Goal: Find specific page/section: Find specific page/section

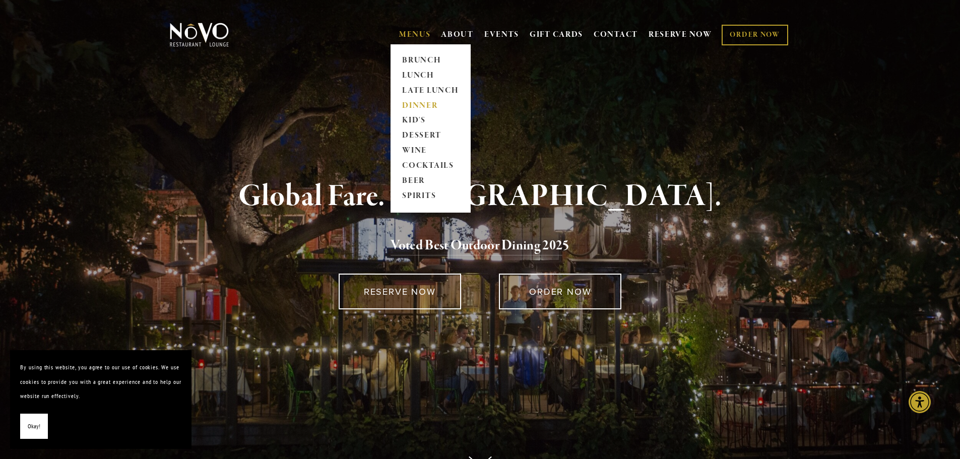
click at [430, 102] on link "DINNER" at bounding box center [430, 105] width 63 height 15
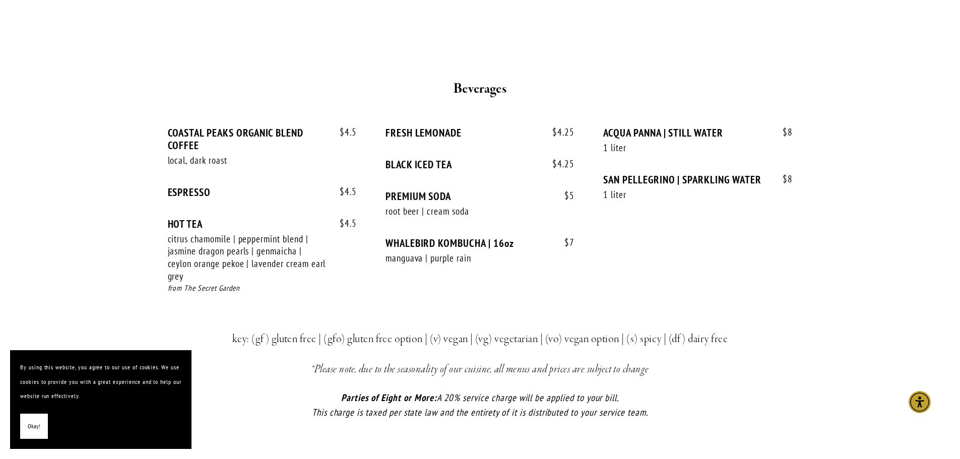
scroll to position [2066, 0]
